Goal: Information Seeking & Learning: Learn about a topic

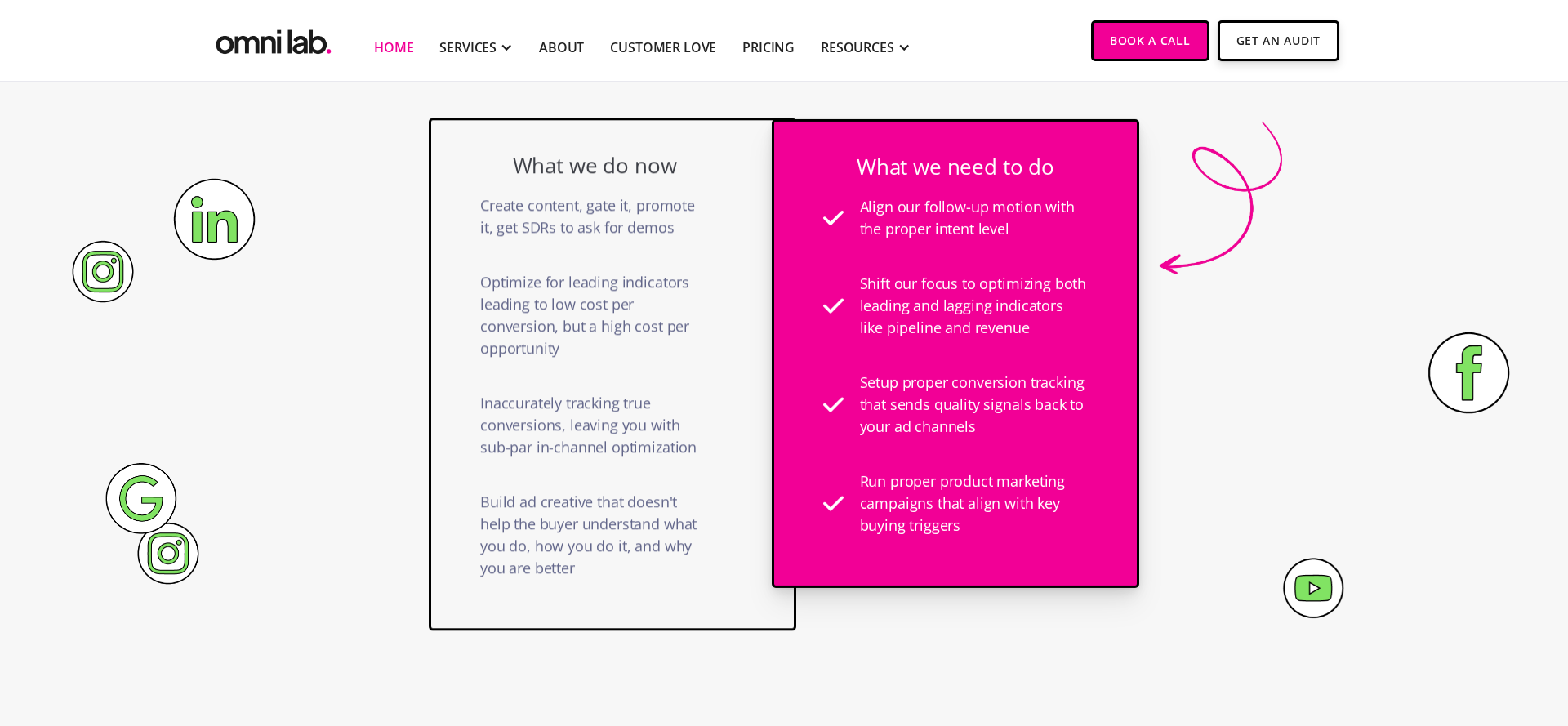
scroll to position [1142, 0]
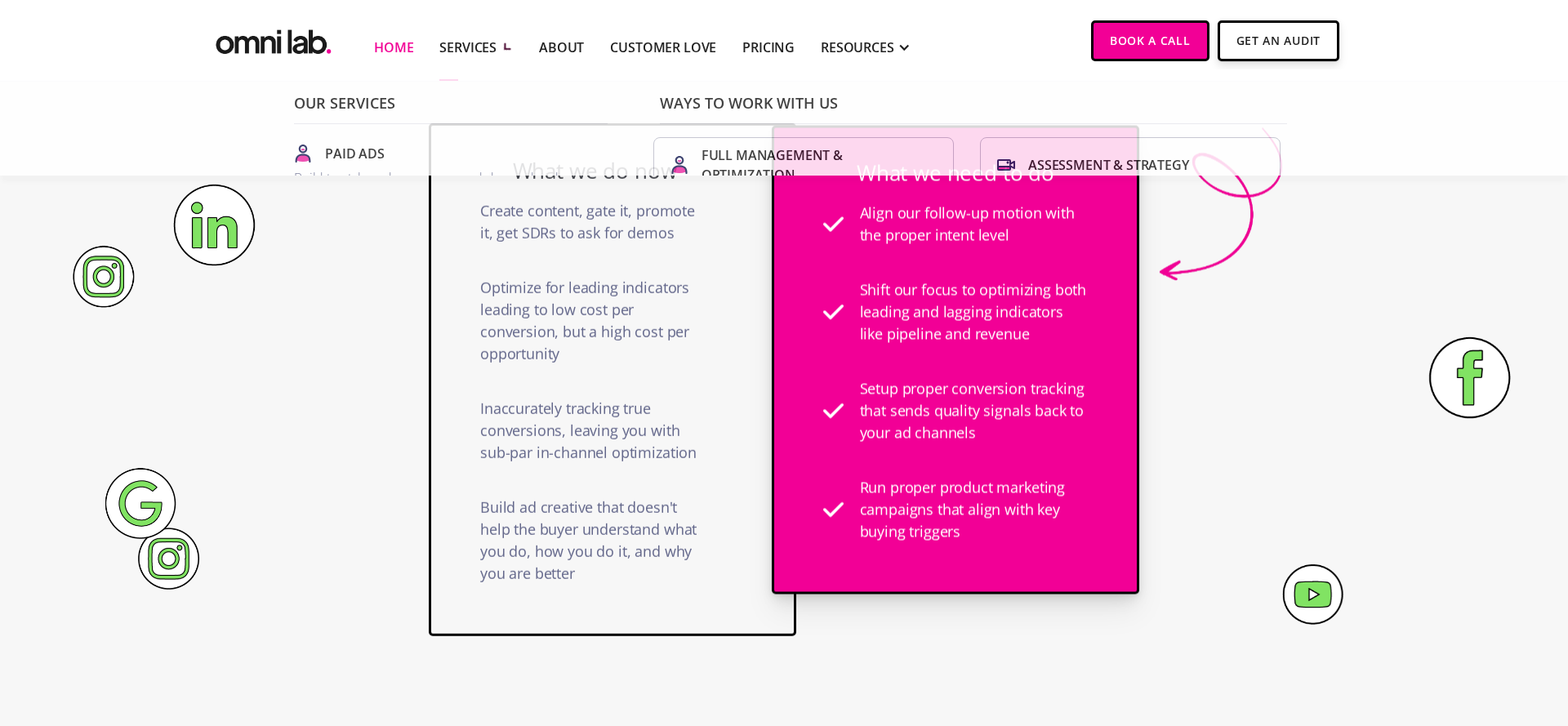
click at [501, 40] on div "SERVICES" at bounding box center [476, 46] width 74 height 67
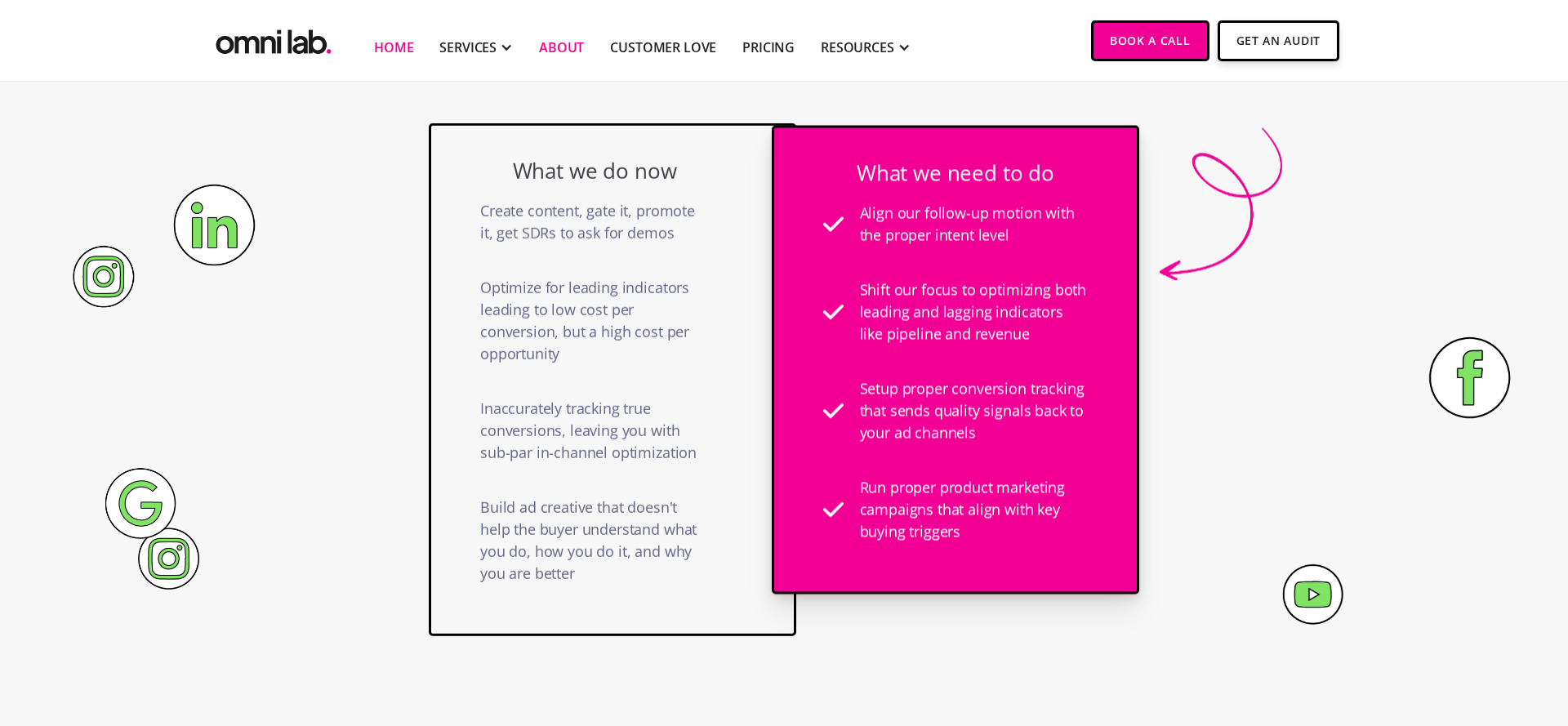
click at [571, 45] on link "About" at bounding box center [561, 47] width 45 height 20
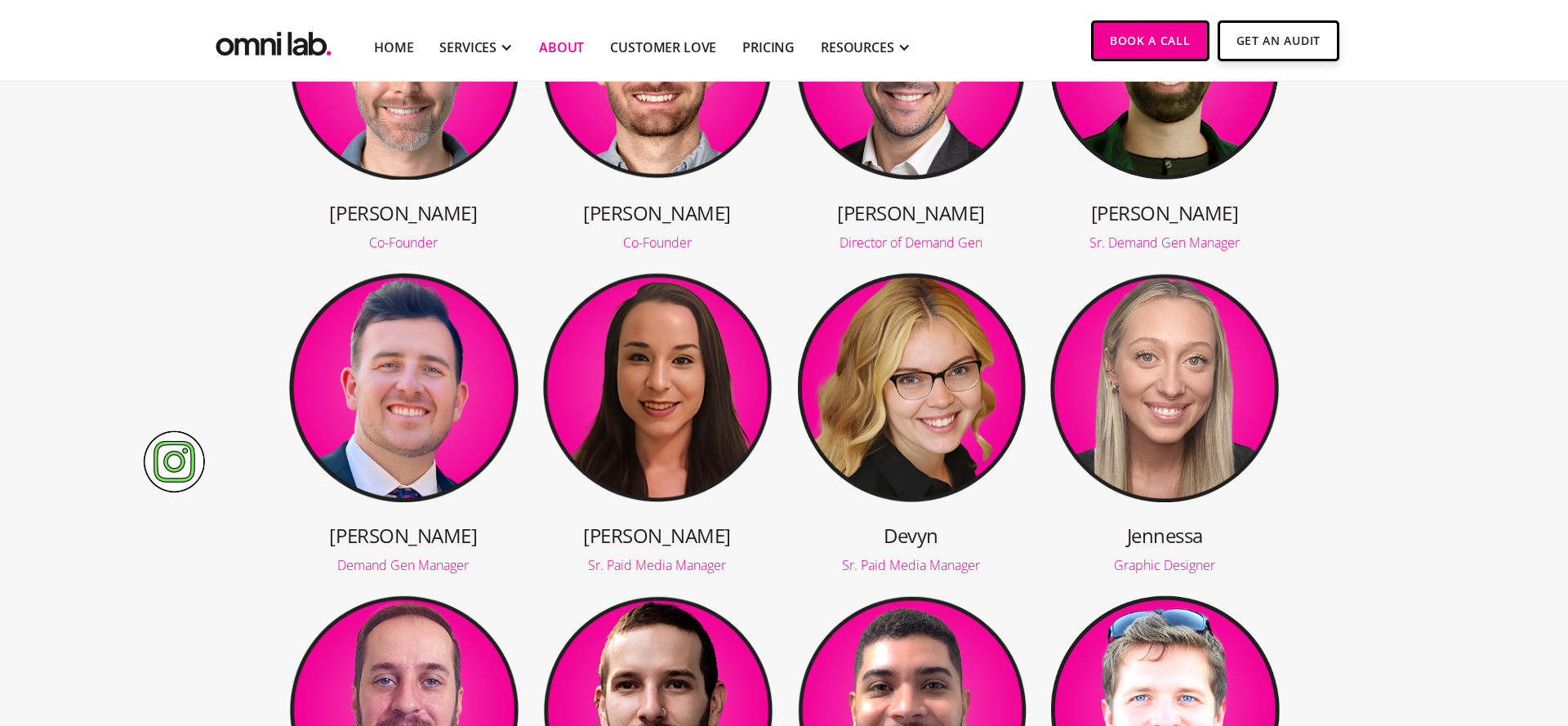
scroll to position [250, 0]
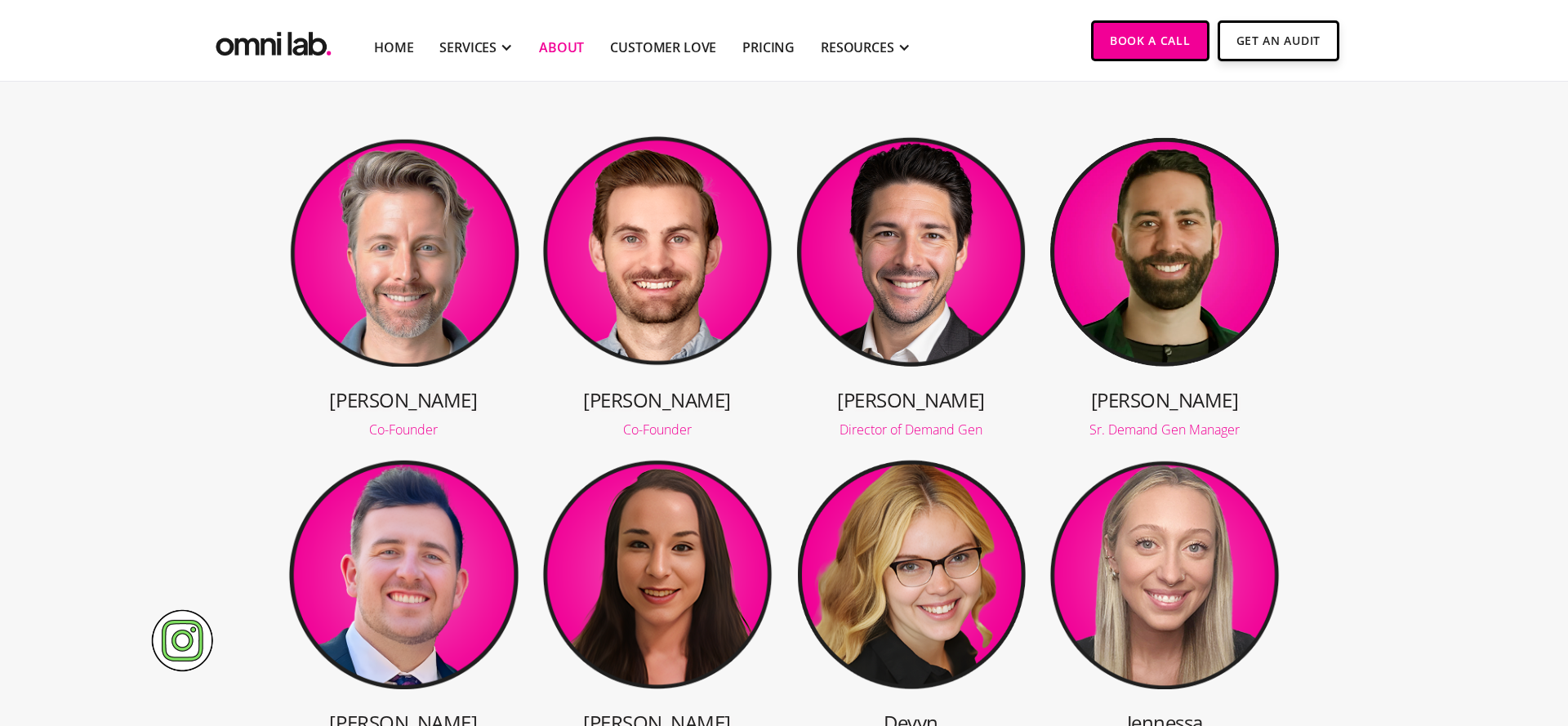
click at [481, 282] on img at bounding box center [403, 250] width 232 height 232
click at [405, 402] on h3 "Jason" at bounding box center [403, 399] width 232 height 27
click at [646, 314] on img at bounding box center [657, 250] width 232 height 232
click at [668, 50] on link "Customer Love" at bounding box center [663, 47] width 106 height 20
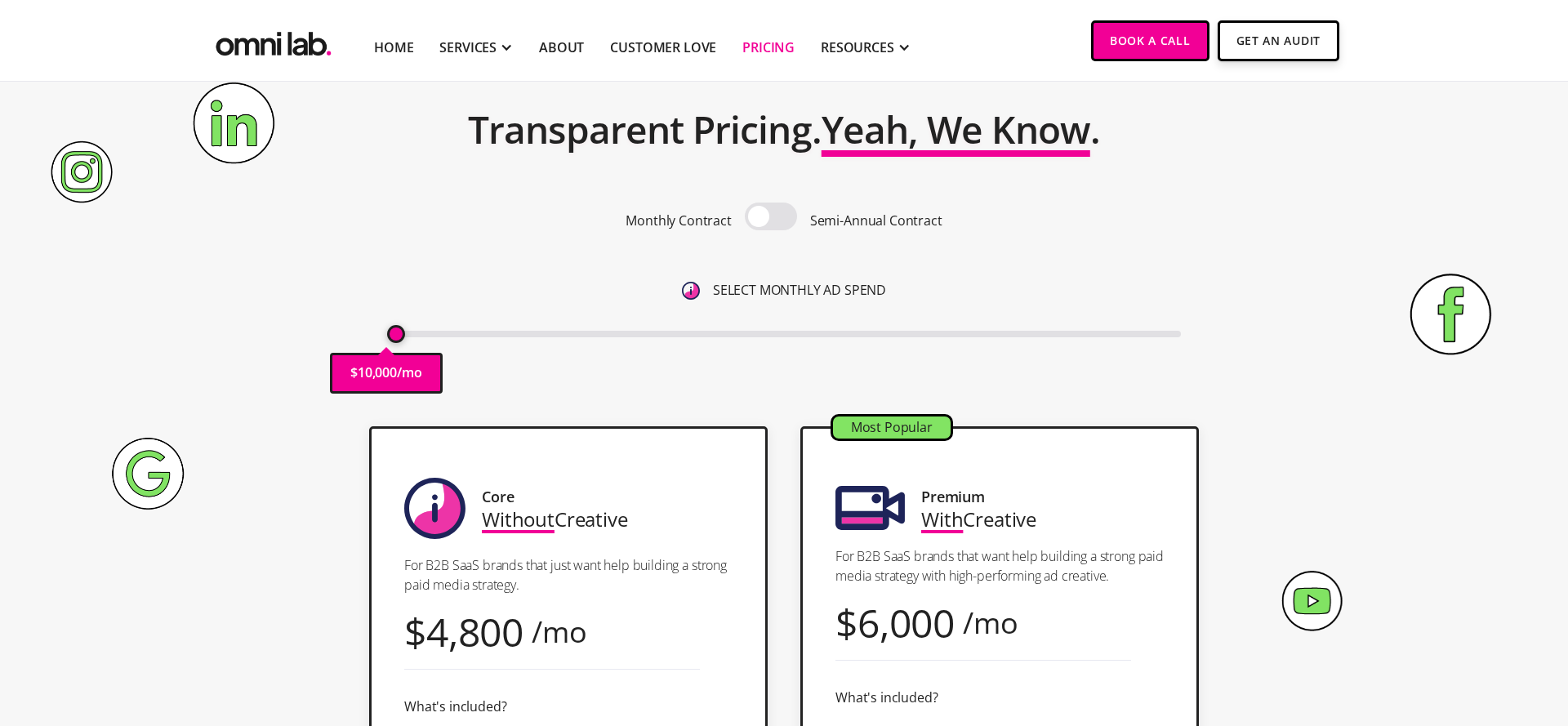
scroll to position [84, 0]
drag, startPoint x: 395, startPoint y: 339, endPoint x: 364, endPoint y: 330, distance: 32.3
click at [387, 331] on input "range" at bounding box center [784, 334] width 794 height 6
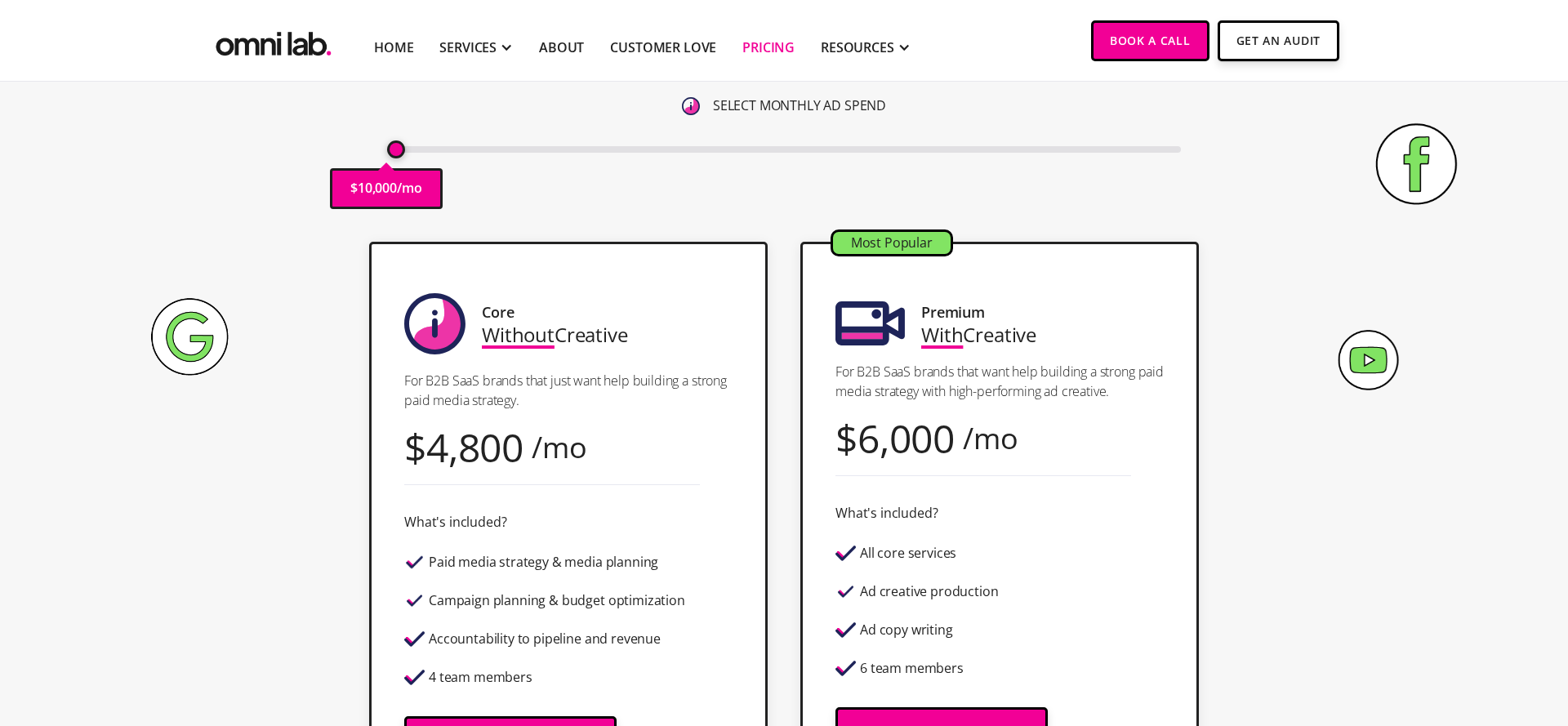
scroll to position [267, 0]
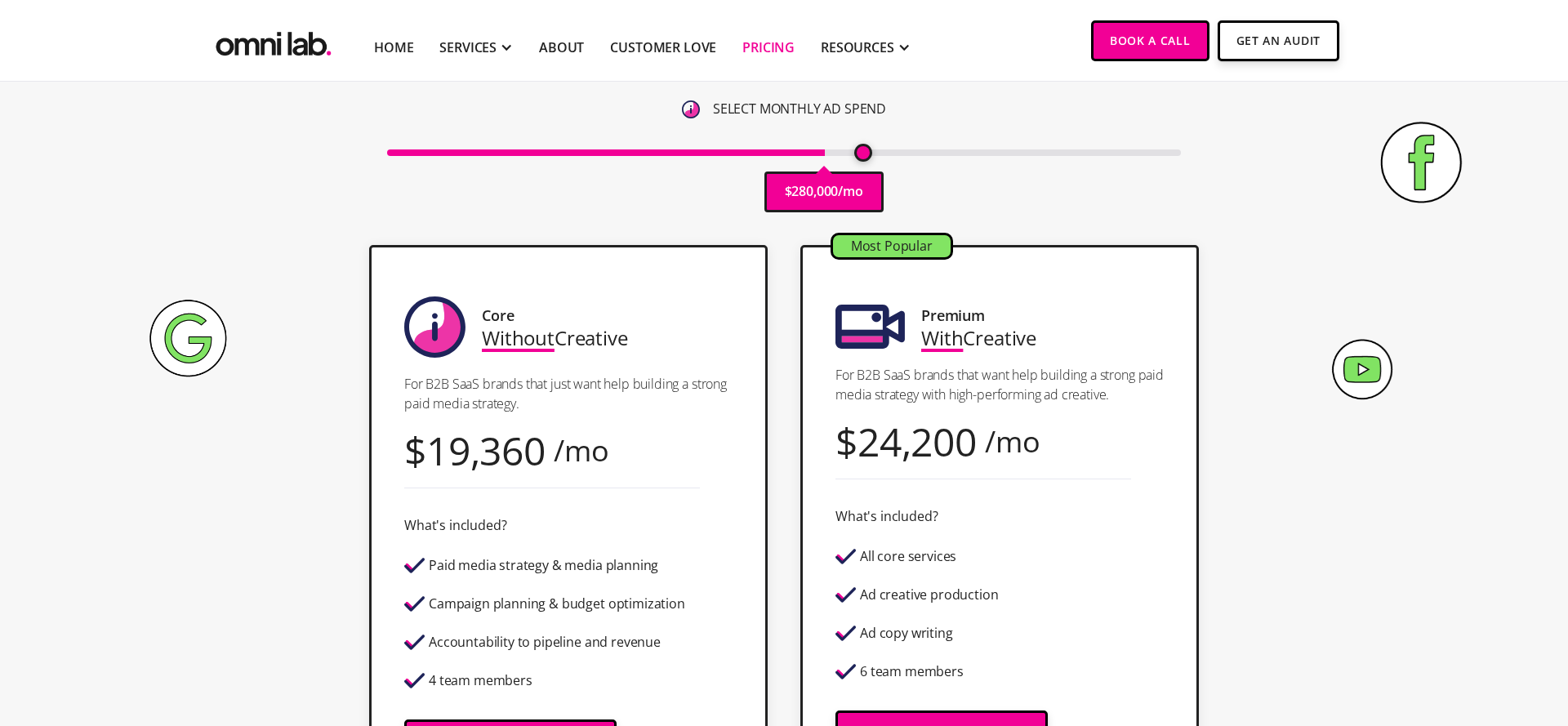
type input "305000"
drag, startPoint x: 394, startPoint y: 156, endPoint x: 897, endPoint y: 141, distance: 503.2
click at [878, 140] on div "$ 280,000 /mo" at bounding box center [784, 151] width 794 height 22
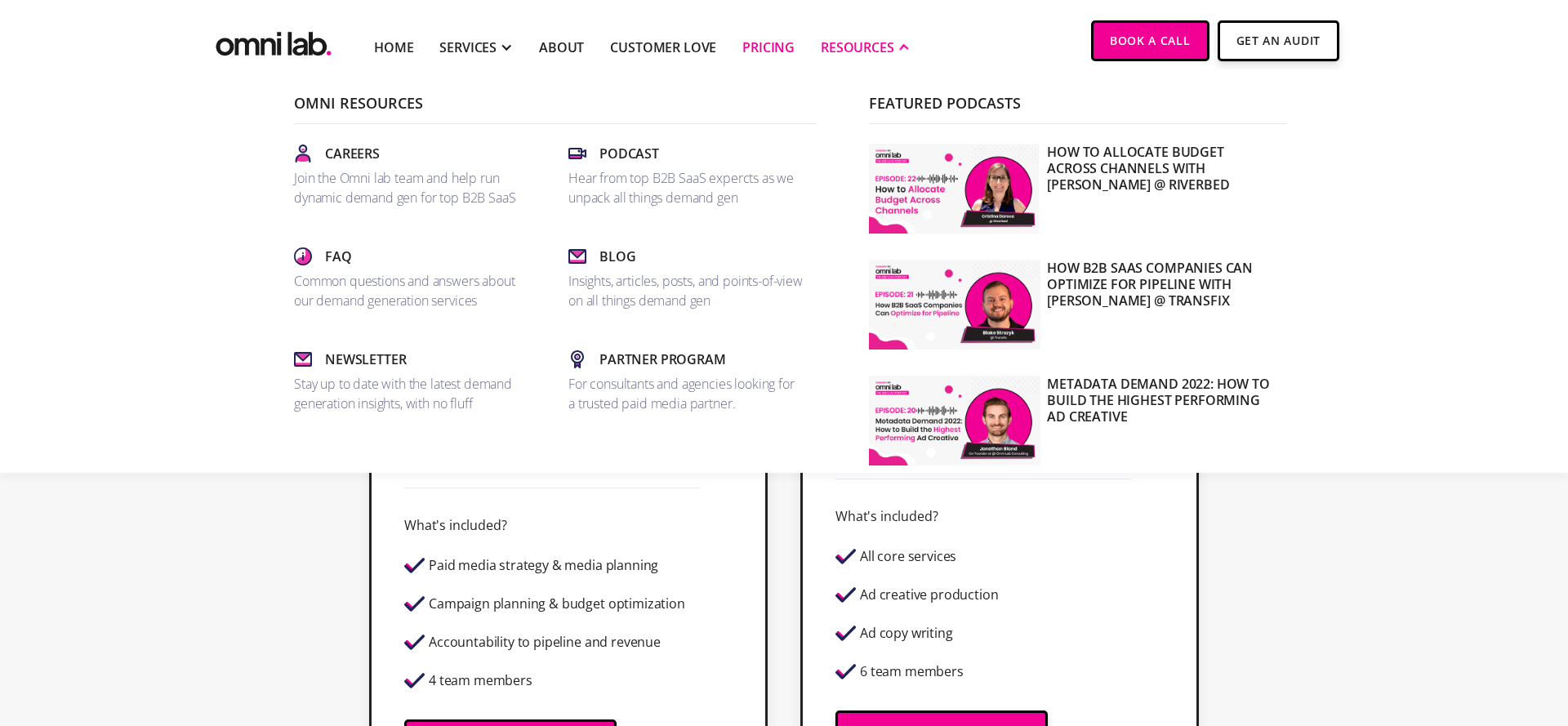
click at [843, 42] on div "RESOURCES" at bounding box center [857, 47] width 74 height 20
click at [895, 15] on div "RESOURCES" at bounding box center [865, 46] width 90 height 67
